Goal: Task Accomplishment & Management: Complete application form

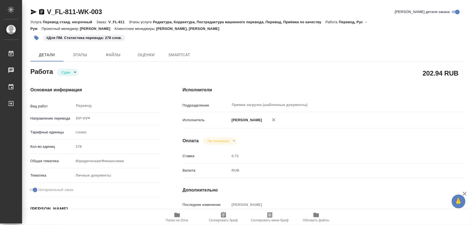
type textarea "x"
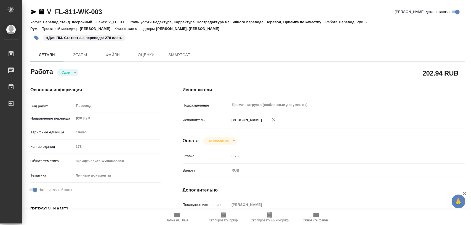
type textarea "x"
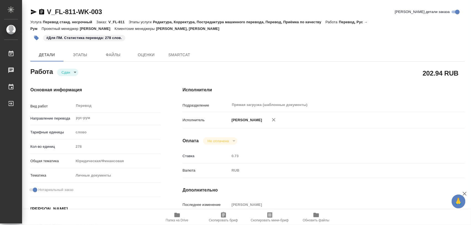
type textarea "x"
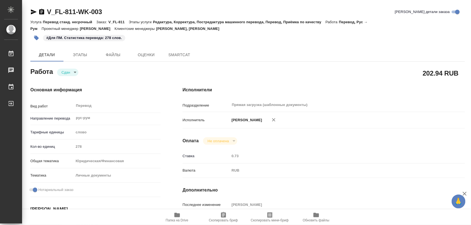
type textarea "x"
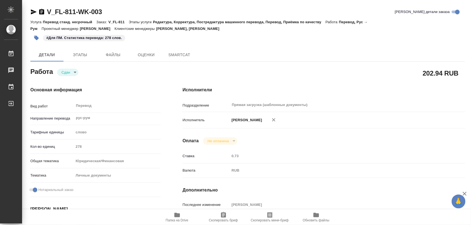
type textarea "x"
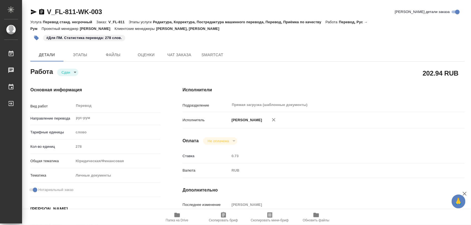
type textarea "x"
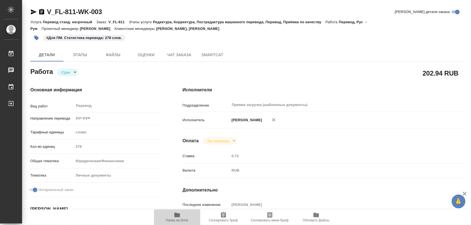
click at [177, 215] on icon "button" at bounding box center [178, 214] width 6 height 4
type textarea "x"
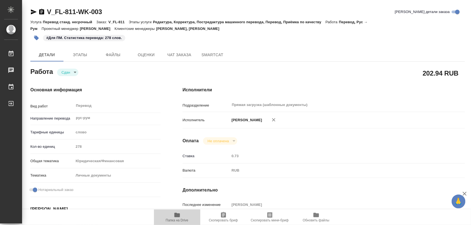
type textarea "x"
click at [37, 38] on icon "button" at bounding box center [36, 38] width 5 height 5
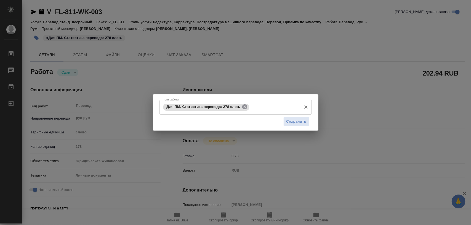
click at [246, 106] on icon at bounding box center [245, 107] width 6 height 6
click at [246, 106] on input "Тэги работы" at bounding box center [230, 106] width 137 height 9
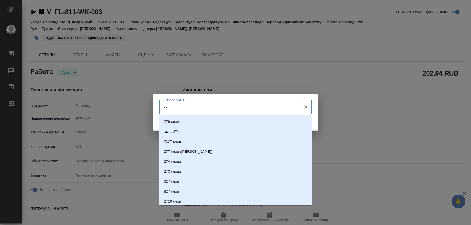
type input "275"
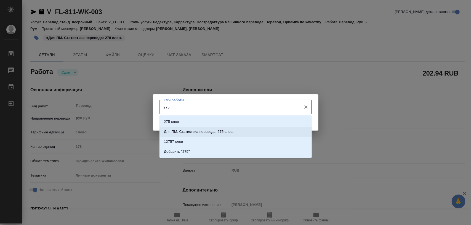
click at [228, 132] on p "Для ПМ. Статистика перевода: 275 слов." at bounding box center [199, 132] width 70 height 6
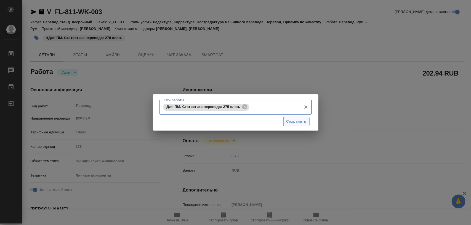
click at [294, 123] on span "Сохранить" at bounding box center [297, 121] width 20 height 6
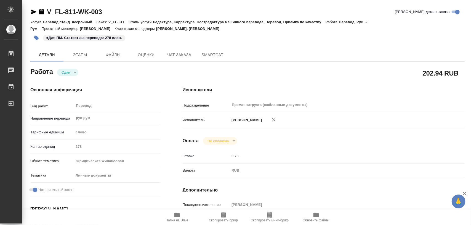
type input "closed"
type textarea "Перевод"
type textarea "x"
type input "рус-рум"
type input "5a8b1489cc6b4906c91bfd90"
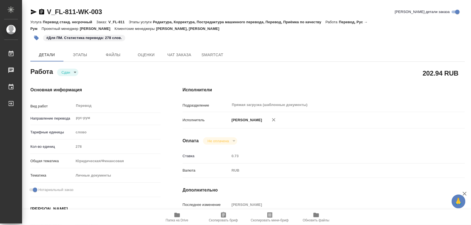
type input "278"
type input "yr-fn"
type input "5a8b8b956a9677013d343cfe"
checkbox input "true"
type input "21.08.2025 16:40"
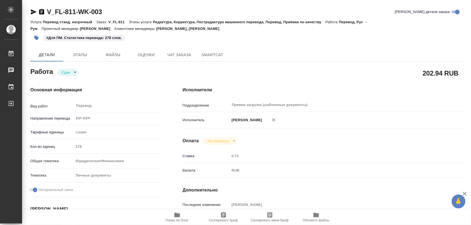
type input "21.08.2025 17:02"
type input "22.08.2025 14:00"
type input "22.08.2025 12:34"
type input "22.08.2025 14:00"
type input "Прямая загрузка (шаблонные документы)"
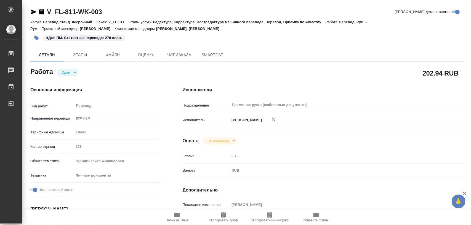
type input "notPayed"
type input "0.73"
type input "RUB"
type input "Тарабановская Анастасия"
type textarea "x"
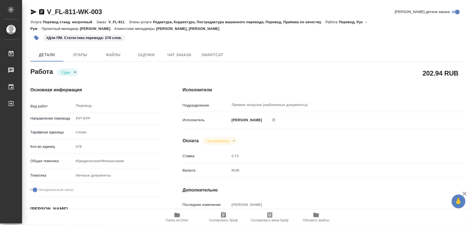
type textarea "/Clients/FL_V/Orders/V_FL-811/Translated/V_FL-811-WK-003"
type textarea "x"
type input "V_FL-811"
type input "Перевод станд. несрочный"
type input "Редактура, Корректура, Постредактура машинного перевода, Перевод, Приёмка по ка…"
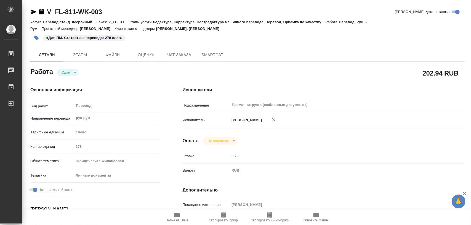
type input "Богомолова Анастасия, Касымов Тимур"
type input "/Clients/FL_V/Orders/V_FL-811"
type textarea "x"
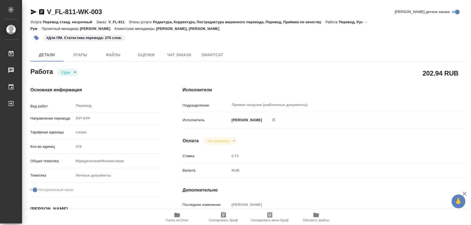
type textarea "x"
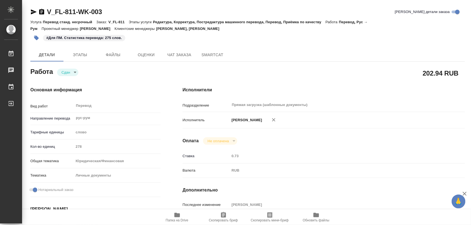
type textarea "x"
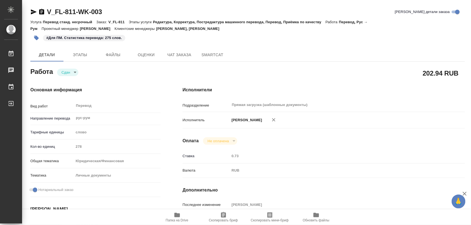
type textarea "x"
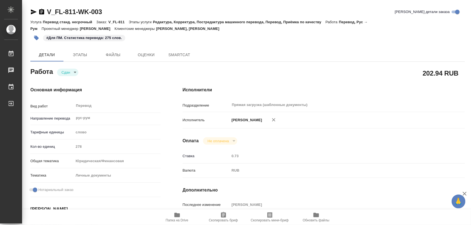
type textarea "x"
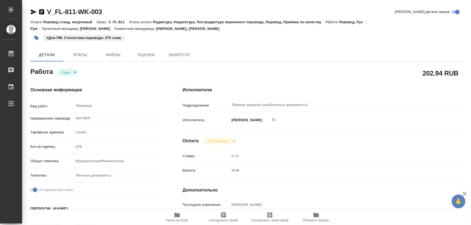
type textarea "x"
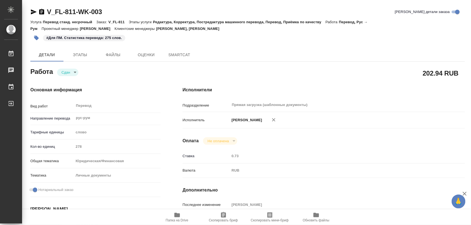
type textarea "x"
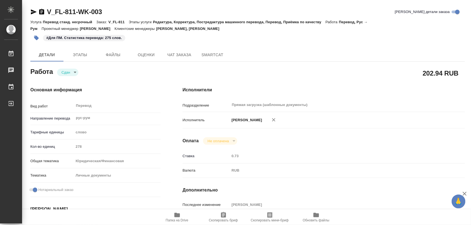
type textarea "x"
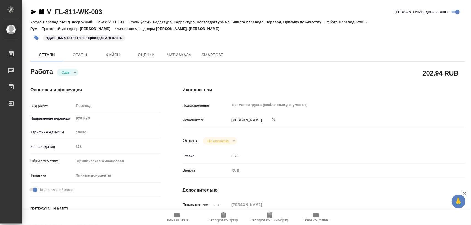
type textarea "x"
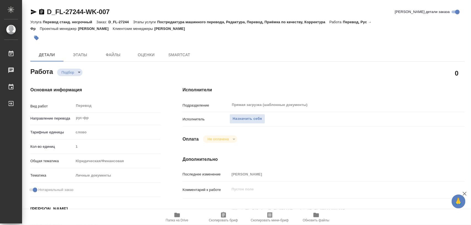
type textarea "x"
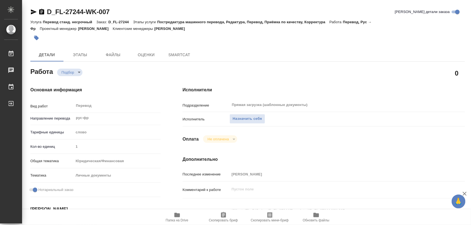
type textarea "x"
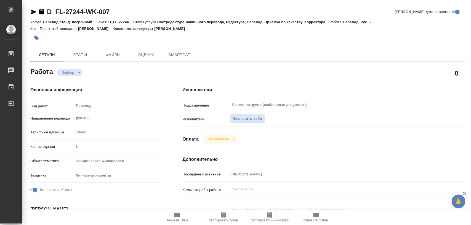
type textarea "x"
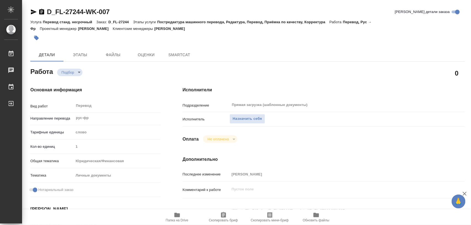
type textarea "x"
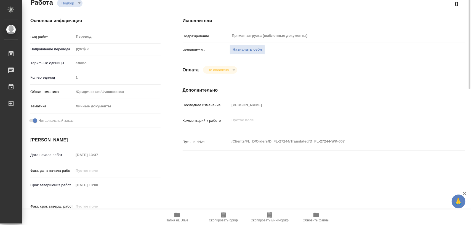
scroll to position [104, 0]
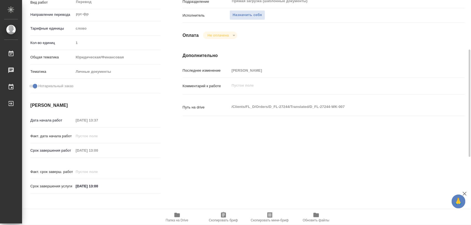
type textarea "x"
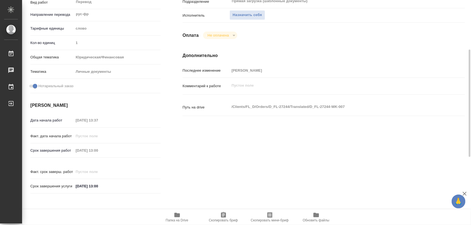
type textarea "x"
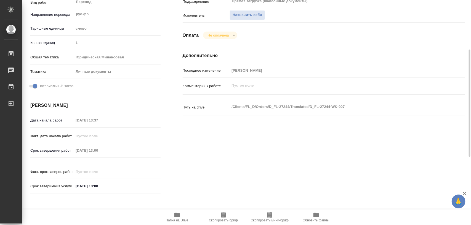
click at [176, 216] on icon "button" at bounding box center [178, 214] width 6 height 4
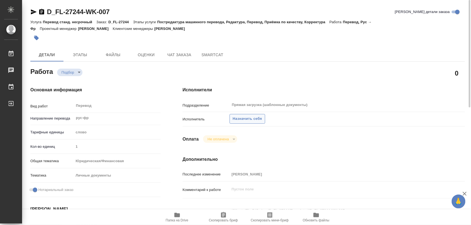
click at [245, 119] on span "Назначить себя" at bounding box center [247, 118] width 29 height 6
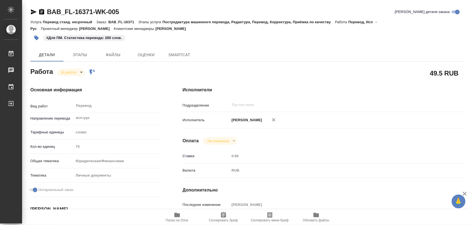
type textarea "x"
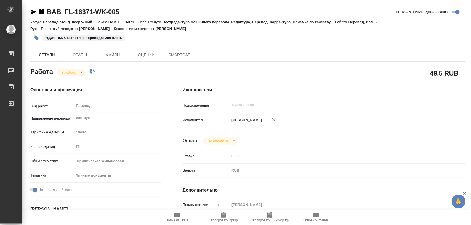
type textarea "x"
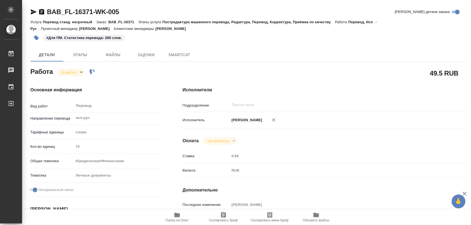
type textarea "x"
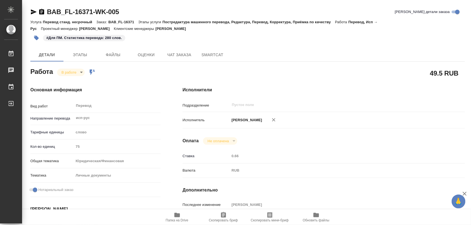
type textarea "x"
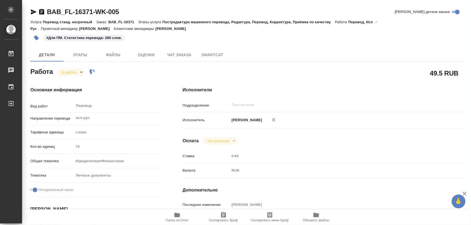
type input "inProgress"
type textarea "Перевод"
type textarea "x"
type input "исп-рус"
type input "5a8b1489cc6b4906c91bfd90"
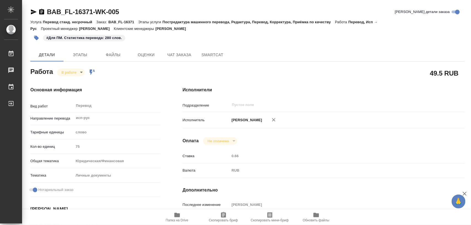
type input "75"
type input "yr-fn"
type input "5a8b8b956a9677013d343cfe"
checkbox input "true"
type input "21.08.2025 14:25"
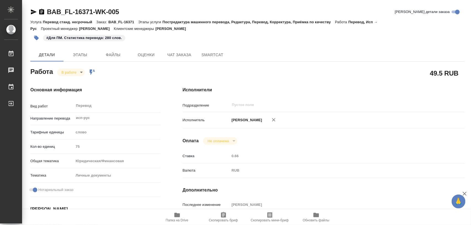
type input "21.08.2025 17:03"
type input "22.08.2025 16:00"
type input "notPayed"
type input "0.66"
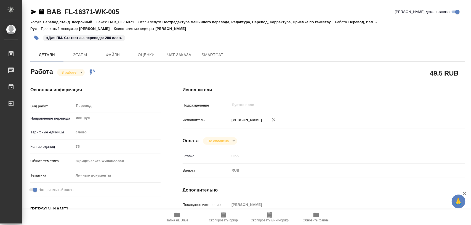
type input "RUB"
type input "[PERSON_NAME]"
type textarea "x"
type textarea "/Clients/FL_BAB/Orders/BAB_FL-16371/Translated/BAB_FL-16371-WK-005"
type textarea "x"
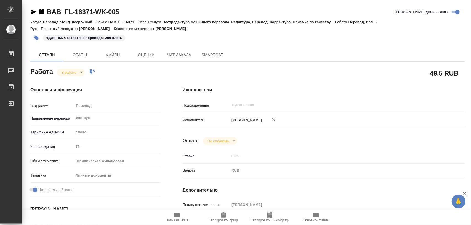
type input "BAB_FL-16371"
type input "Перевод станд. несрочный"
type input "Постредактура машинного перевода, Редактура, Перевод, Корректура, Приёмка по ка…"
type input "Голубев Дмитрий"
type input "/Clients/FL_BAB/Orders/BAB_FL-16371"
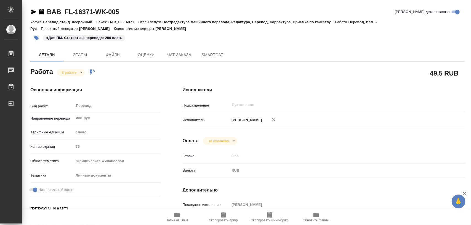
type textarea "x"
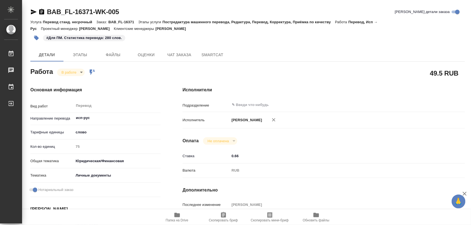
type textarea "x"
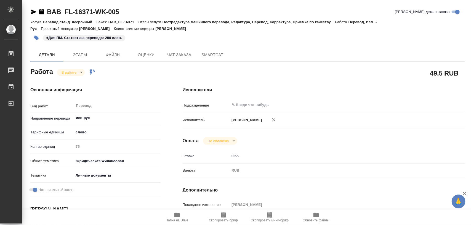
type textarea "x"
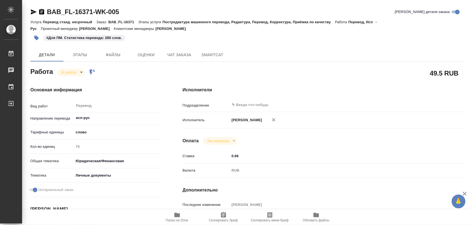
type textarea "x"
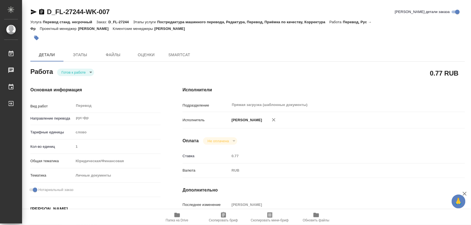
type textarea "x"
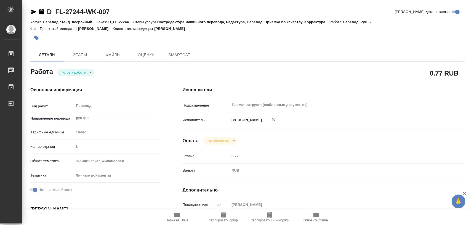
type textarea "x"
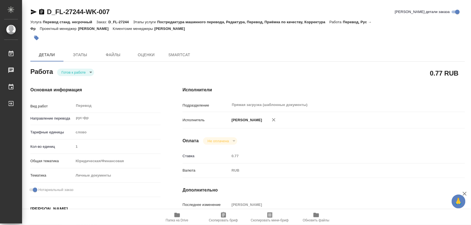
type textarea "x"
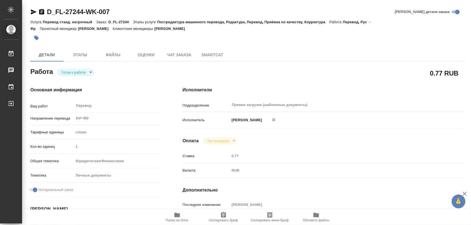
click at [93, 72] on body "🙏 .cls-1 fill:#fff; AWATERA Iglakov Maksim Работы Чаты График Выйти D_FL-27244-…" at bounding box center [235, 112] width 471 height 225
type textarea "x"
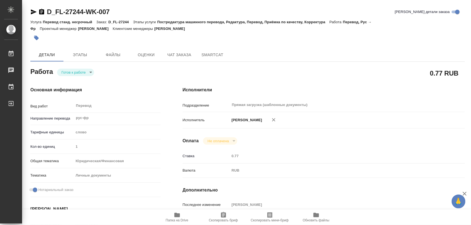
type textarea "x"
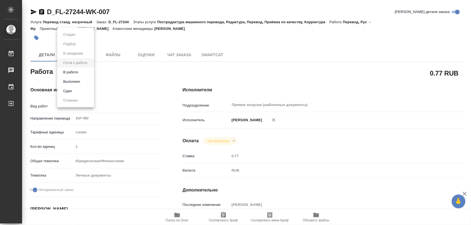
click at [80, 70] on button "В работе" at bounding box center [71, 72] width 18 height 6
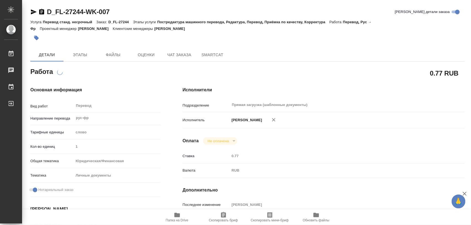
type textarea "x"
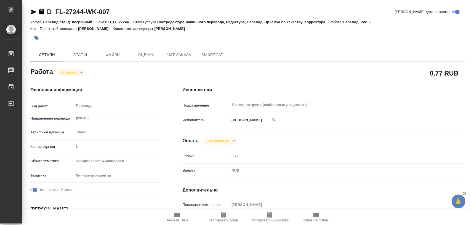
type textarea "x"
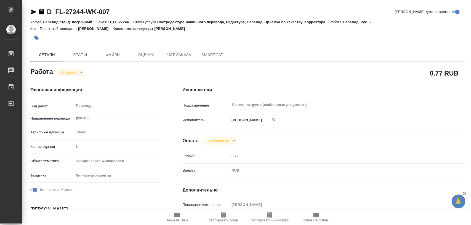
type textarea "x"
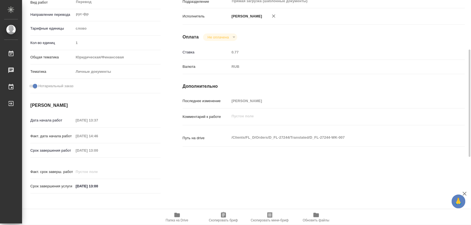
type textarea "x"
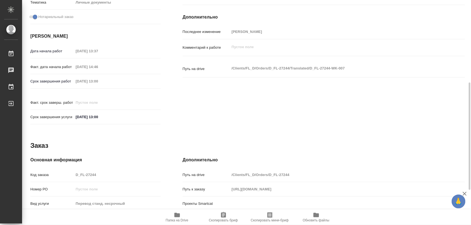
scroll to position [246, 0]
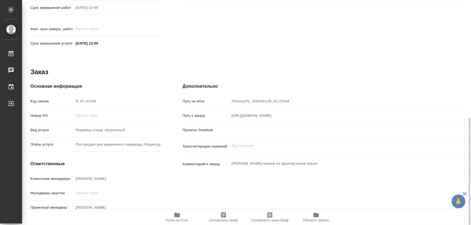
click at [110, 180] on div "Клиентские менеджеры [PERSON_NAME]" at bounding box center [95, 180] width 130 height 14
click at [223, 213] on icon "button" at bounding box center [223, 215] width 5 height 6
